Goal: Transaction & Acquisition: Purchase product/service

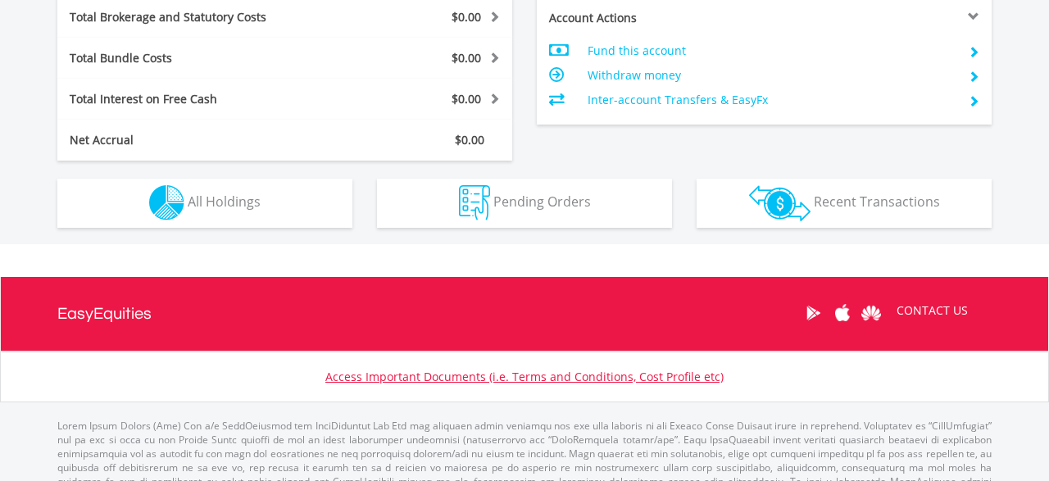
scroll to position [869, 0]
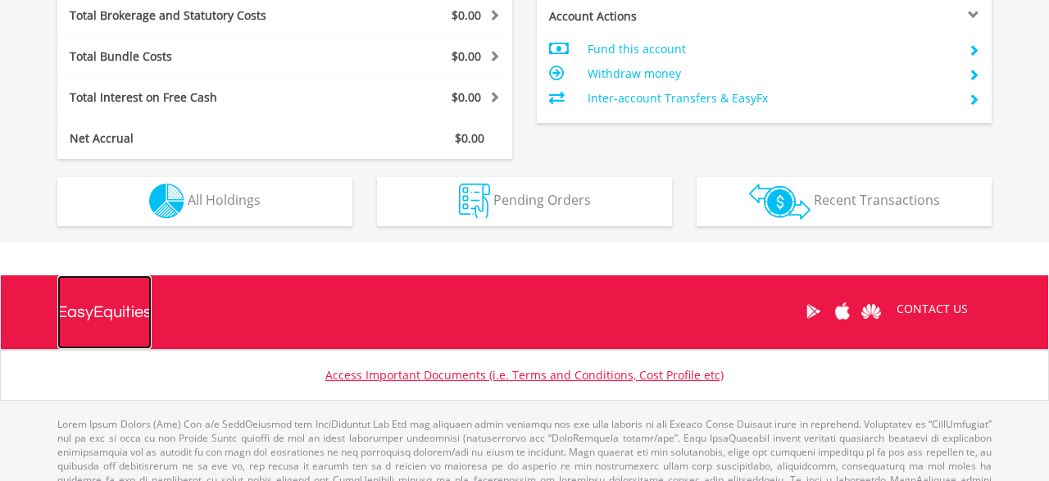
click at [94, 304] on div "EasyEquities" at bounding box center [104, 312] width 94 height 74
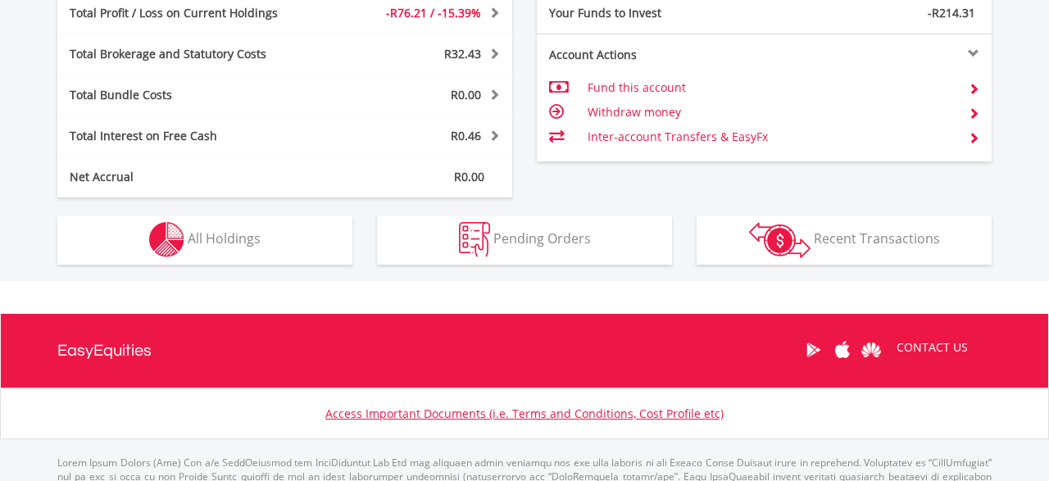
scroll to position [838, 0]
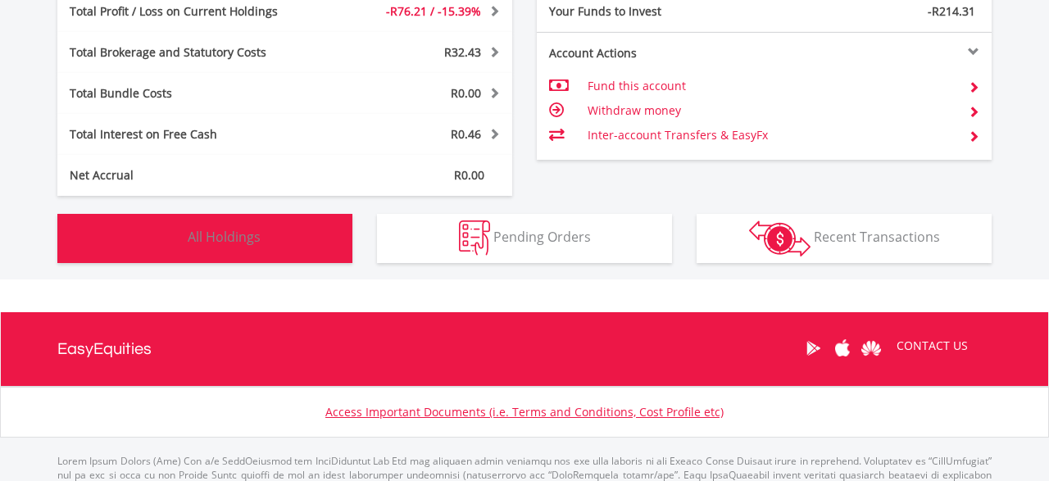
click at [321, 244] on button "Holdings All Holdings" at bounding box center [204, 238] width 295 height 49
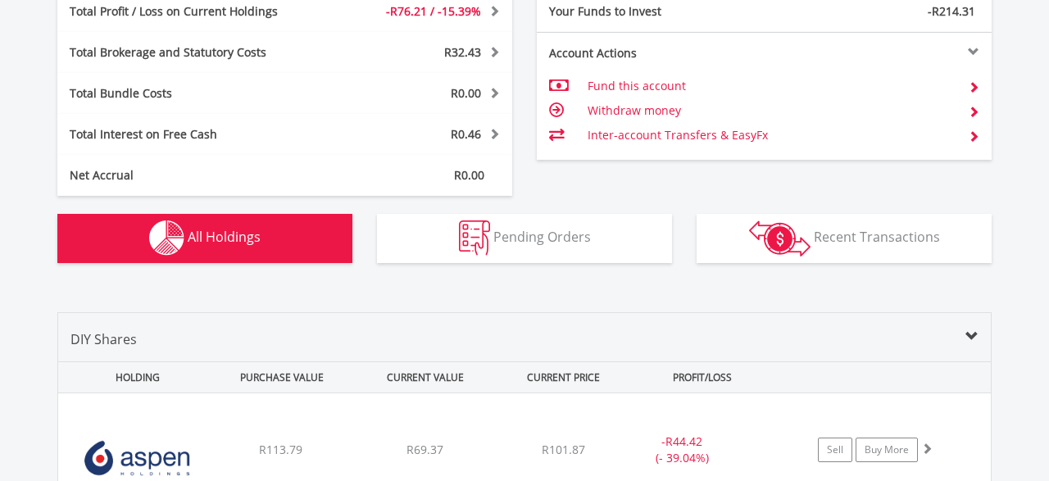
scroll to position [1149, 0]
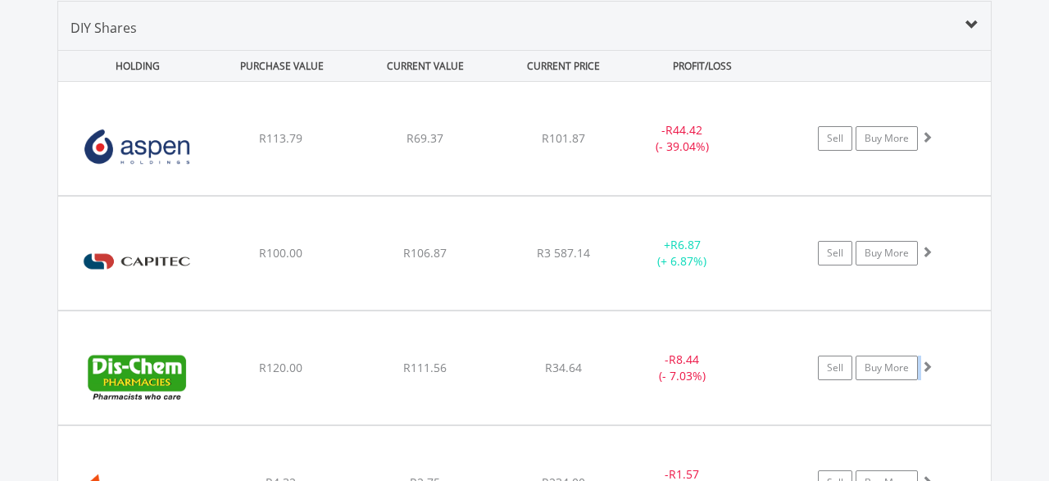
drag, startPoint x: 1039, startPoint y: 290, endPoint x: 1049, endPoint y: 347, distance: 57.4
click at [1049, 347] on div "Value View Share View DIY Shares HOLDING PURCHASE VALUE CURRENT VALUE CURRENT P…" at bounding box center [524, 386] width 1099 height 836
click at [1010, 262] on div "Value View Share View DIY Shares HOLDING PURCHASE VALUE CURRENT VALUE CURRENT P…" at bounding box center [524, 386] width 1099 height 836
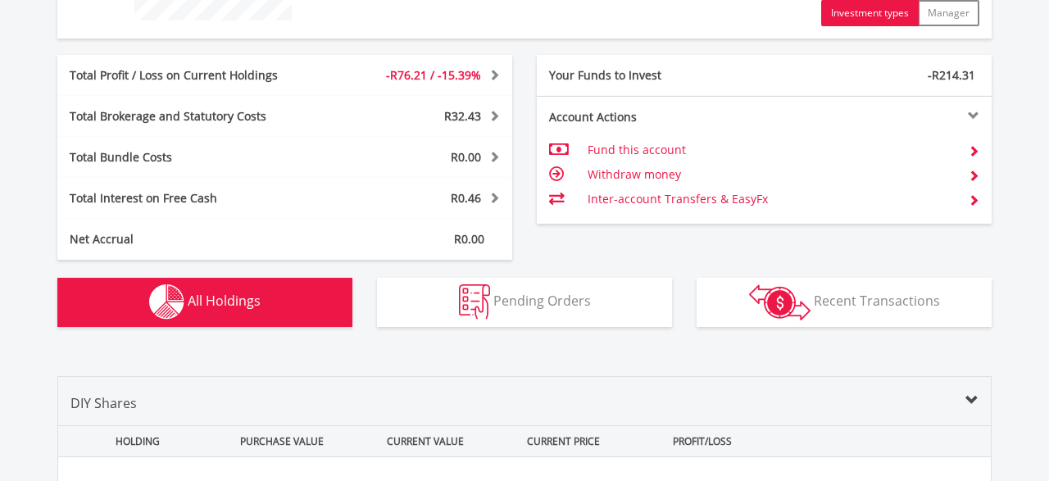
scroll to position [753, 0]
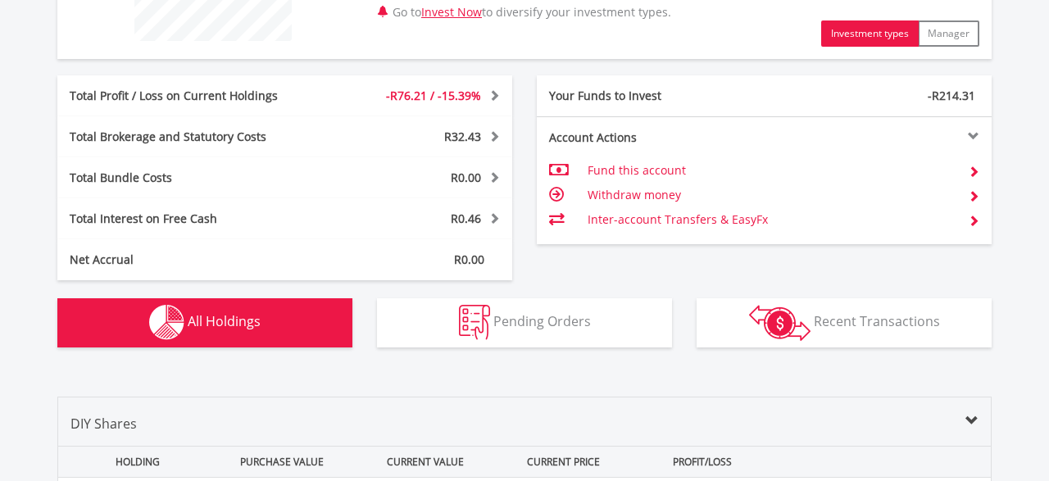
click at [648, 171] on td "Fund this account" at bounding box center [772, 170] width 368 height 25
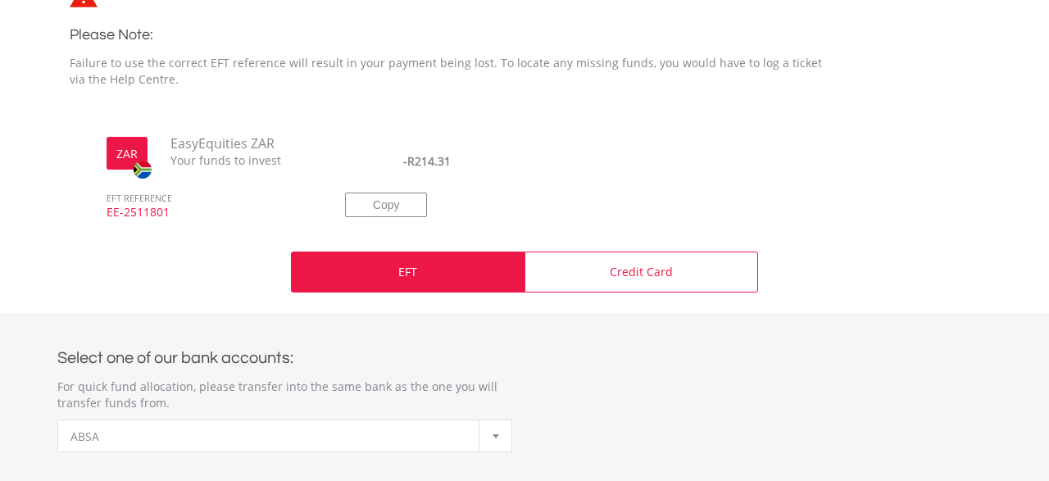
scroll to position [463, 0]
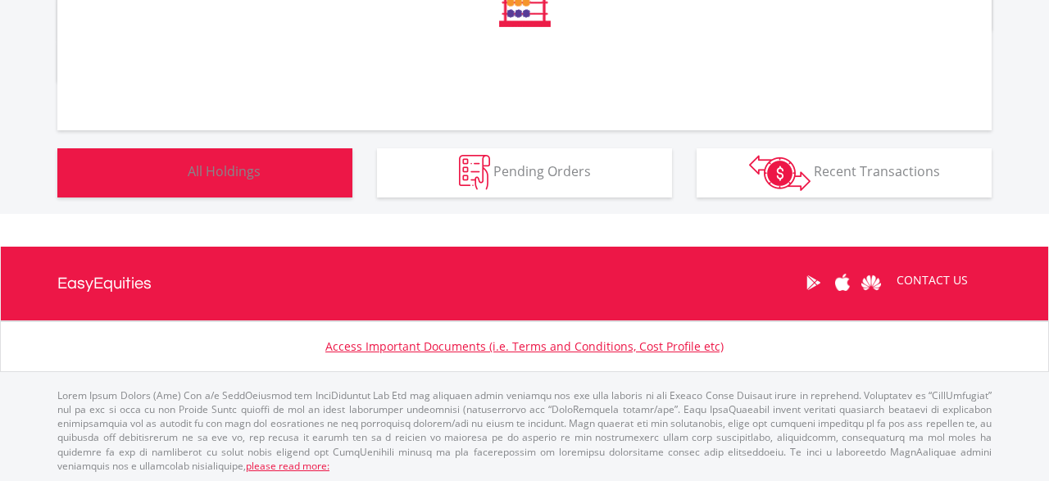
click at [301, 175] on button "Holdings All Holdings" at bounding box center [204, 172] width 295 height 49
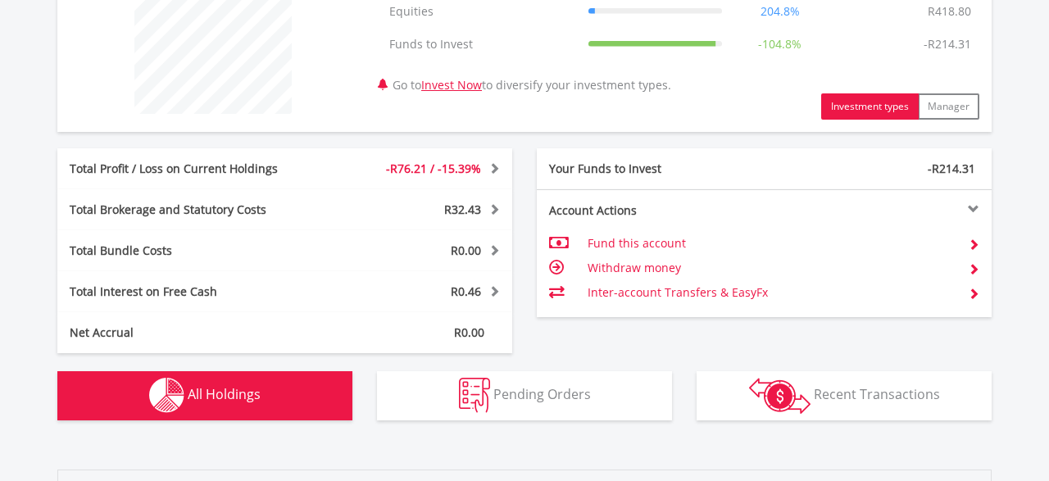
scroll to position [697, 0]
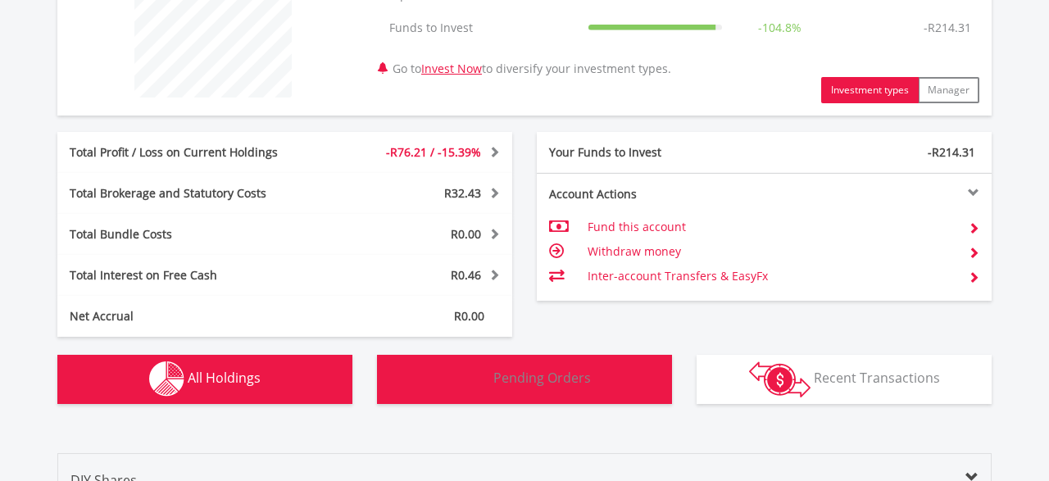
click at [514, 377] on span "Pending Orders" at bounding box center [543, 378] width 98 height 18
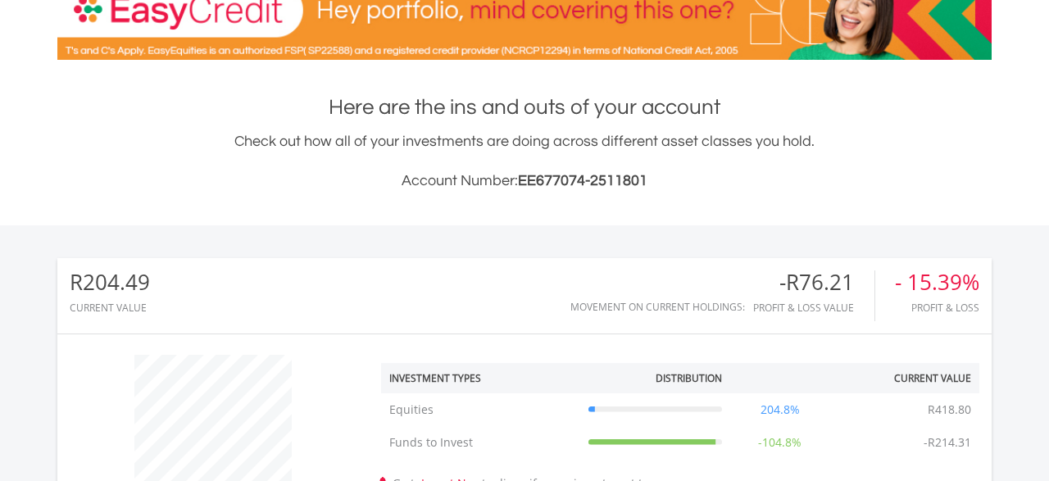
scroll to position [0, 0]
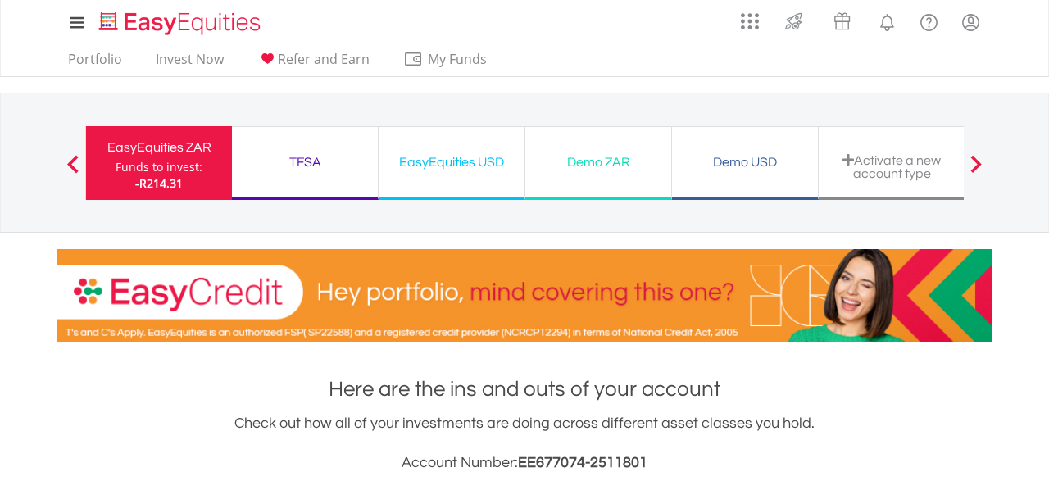
click at [299, 166] on div "TFSA" at bounding box center [305, 162] width 126 height 23
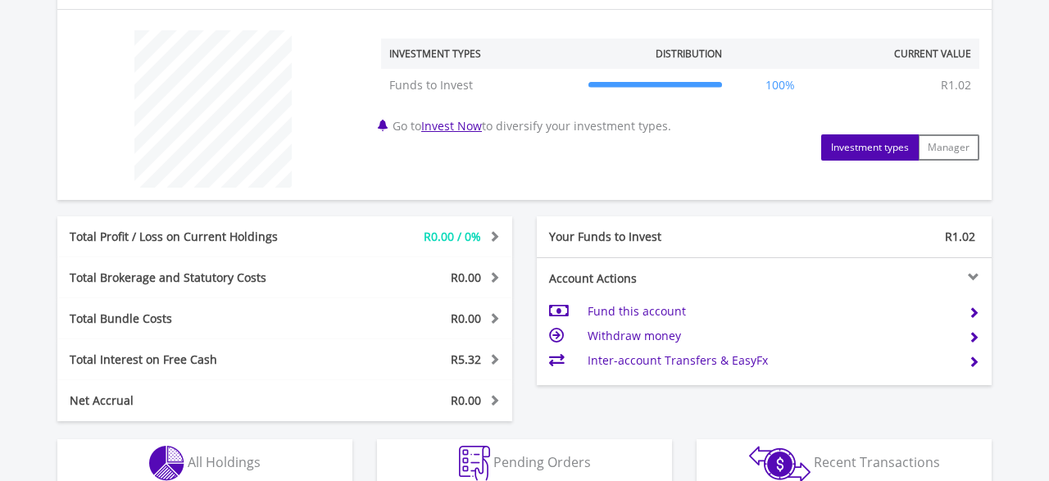
scroll to position [644, 0]
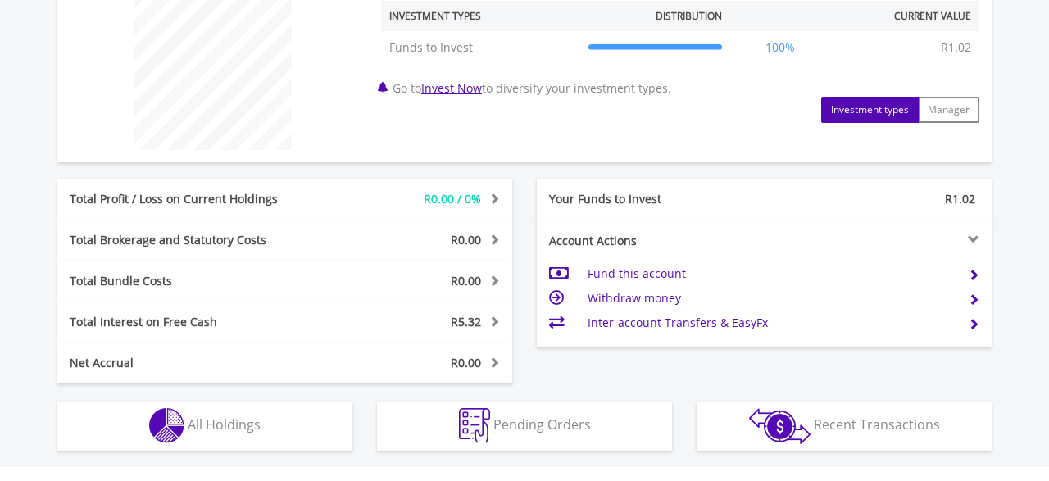
click at [971, 274] on span at bounding box center [973, 274] width 11 height 11
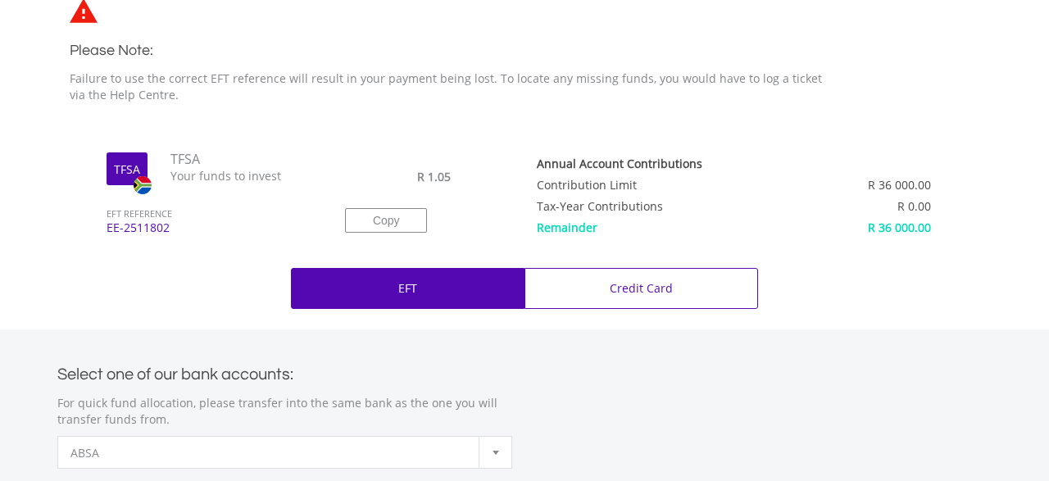
scroll to position [489, 0]
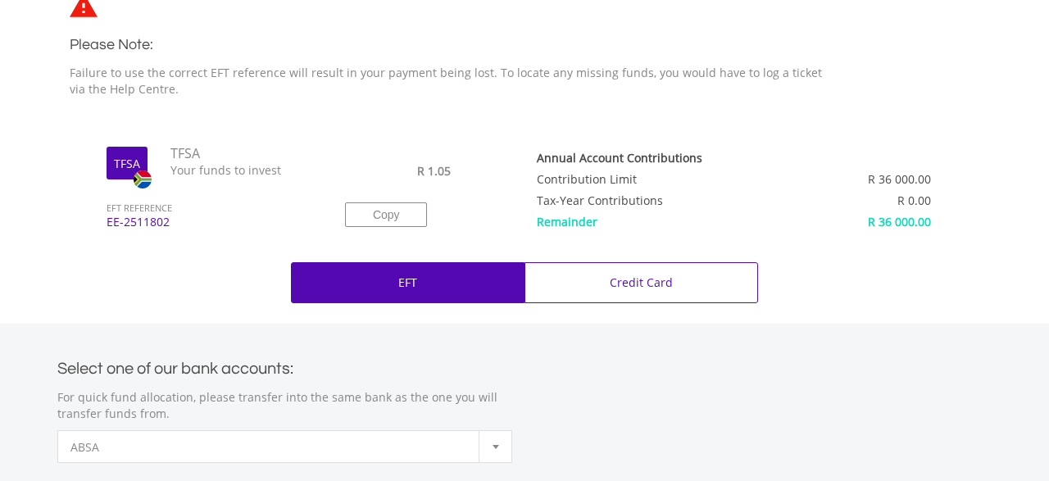
click at [394, 283] on div "EFT" at bounding box center [408, 282] width 234 height 41
drag, startPoint x: 173, startPoint y: 221, endPoint x: 107, endPoint y: 227, distance: 65.9
click at [107, 227] on span "EE-2511802" at bounding box center [207, 229] width 226 height 31
copy span "EE-2511802"
click at [409, 283] on p "EFT" at bounding box center [407, 283] width 19 height 16
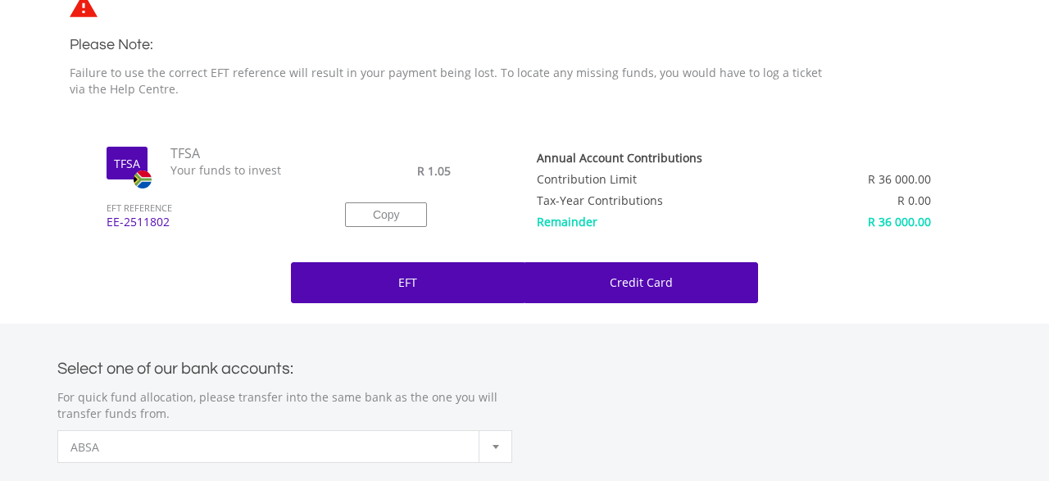
click at [681, 286] on div "Credit Card" at bounding box center [642, 282] width 234 height 41
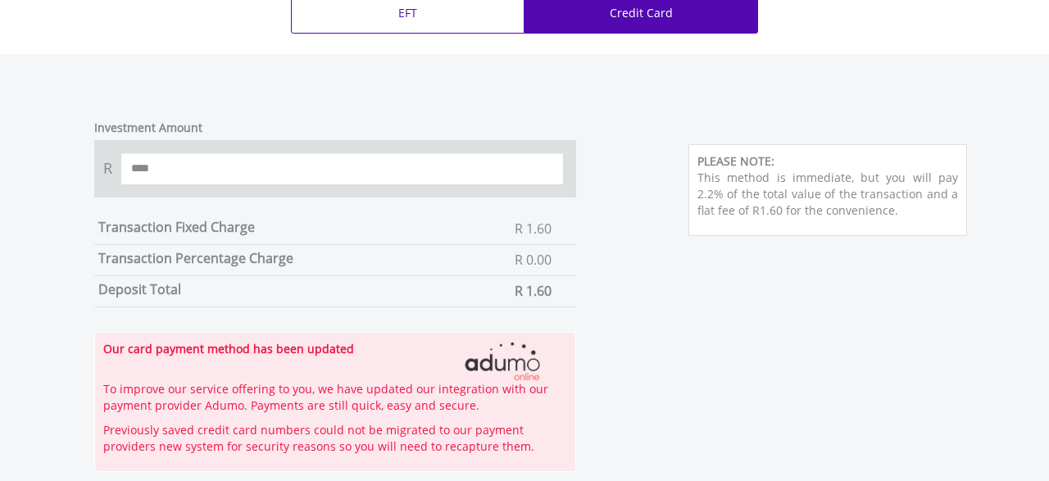
scroll to position [765, 0]
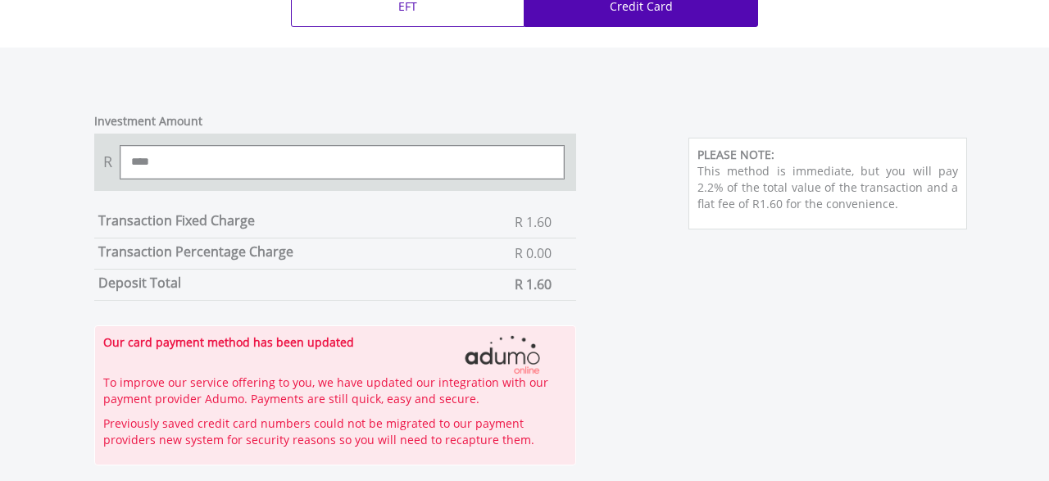
click at [234, 168] on input "****" at bounding box center [343, 162] width 444 height 33
type input "*"
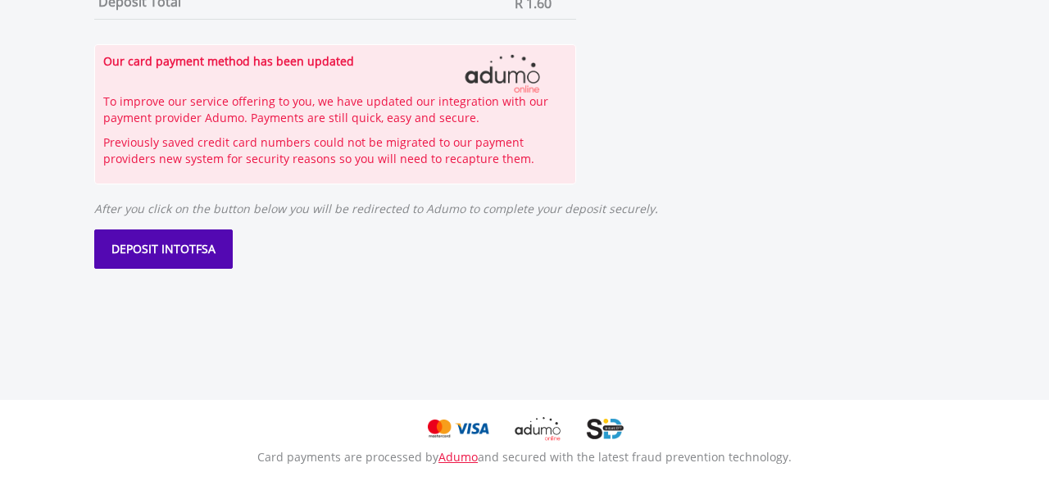
scroll to position [1048, 0]
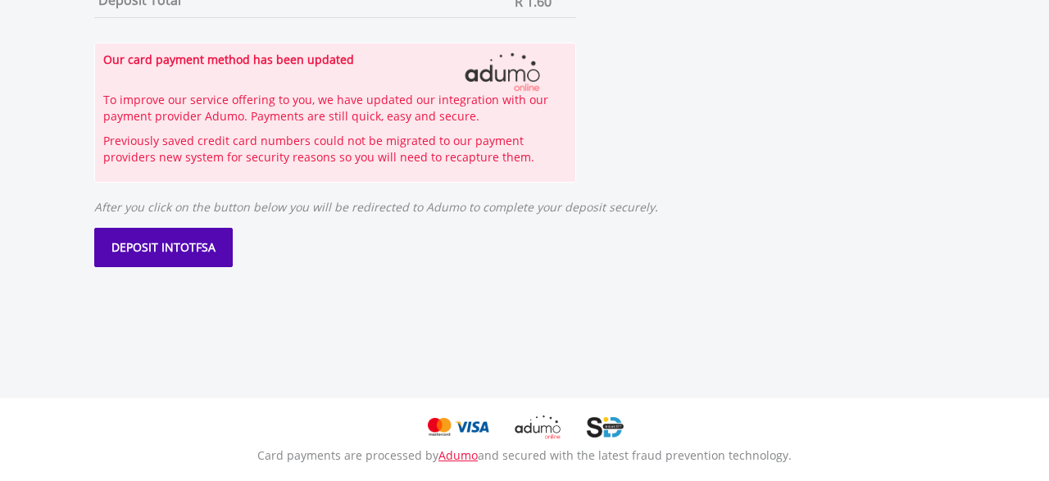
type input "***"
click at [189, 248] on span "DEPOSIT INTO" at bounding box center [150, 247] width 78 height 16
